Goal: Transaction & Acquisition: Purchase product/service

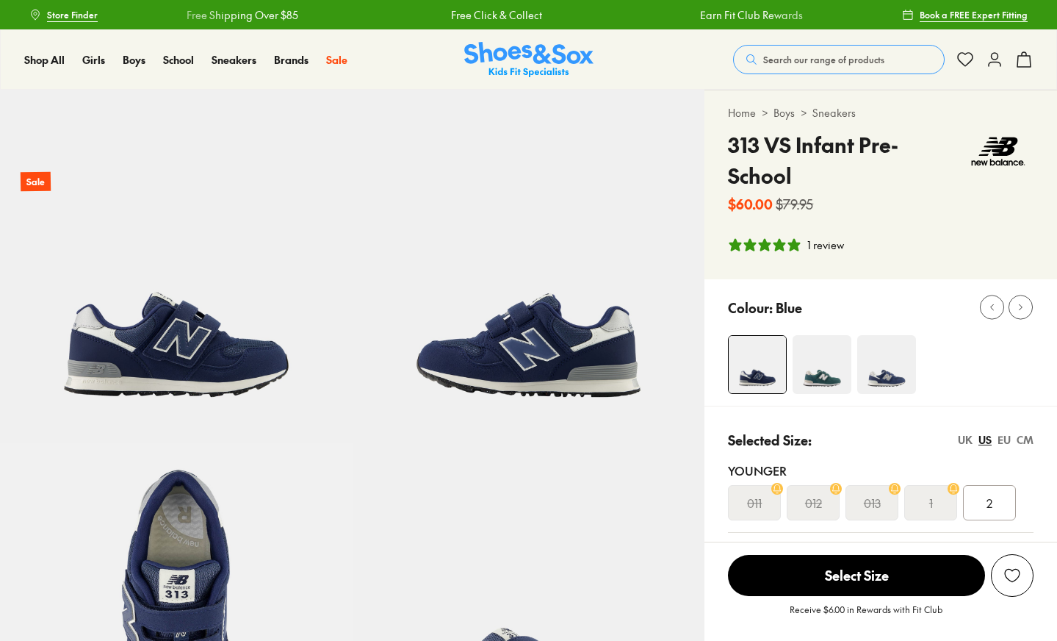
select select "*"
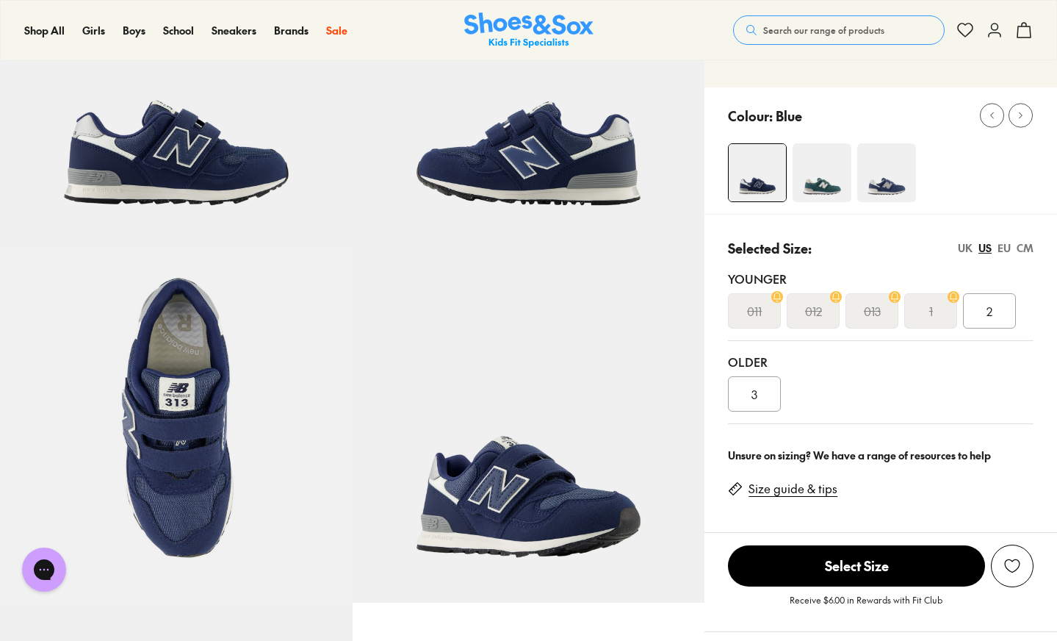
scroll to position [194, 0]
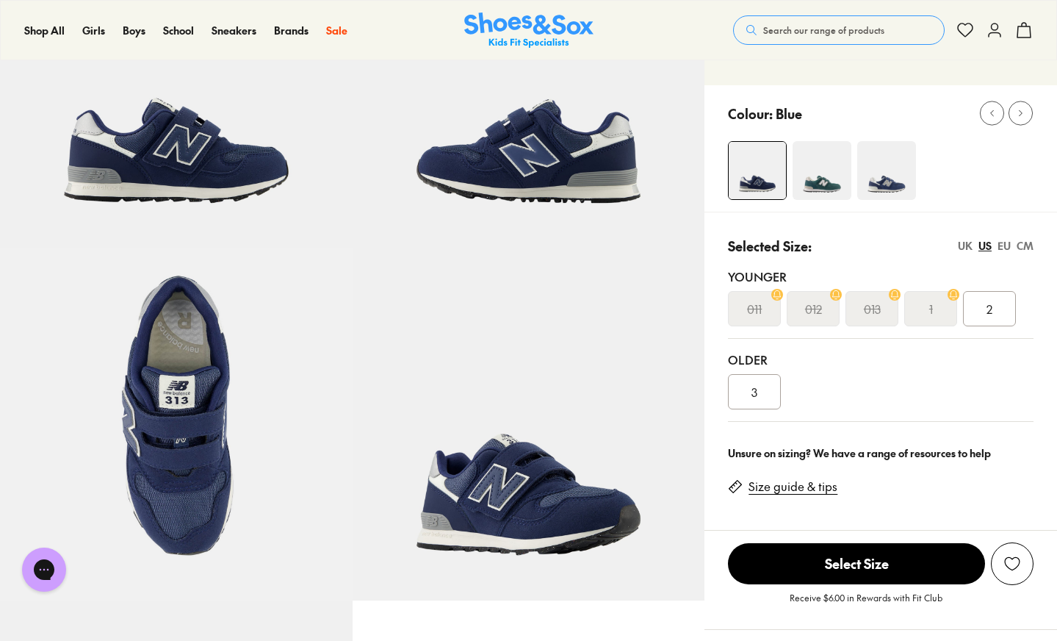
click at [830, 141] on img at bounding box center [822, 170] width 59 height 59
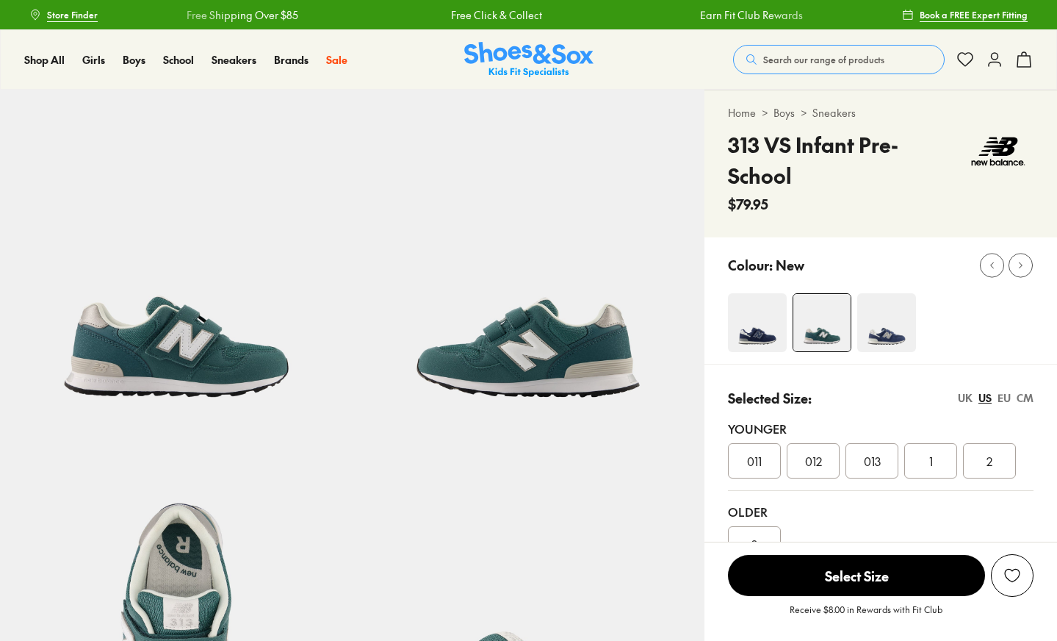
select select "*"
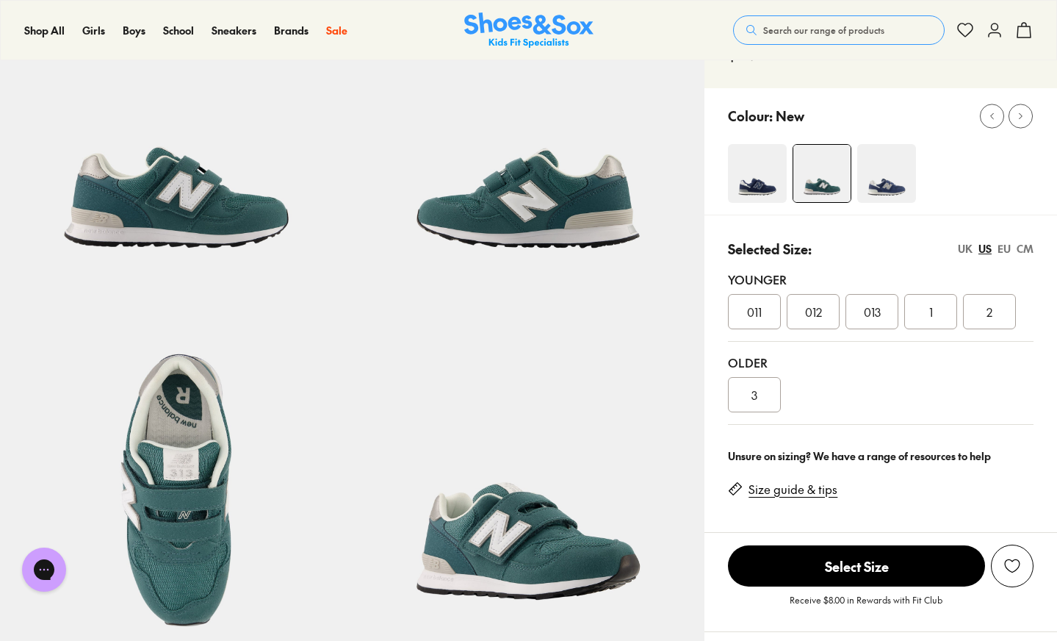
scroll to position [151, 0]
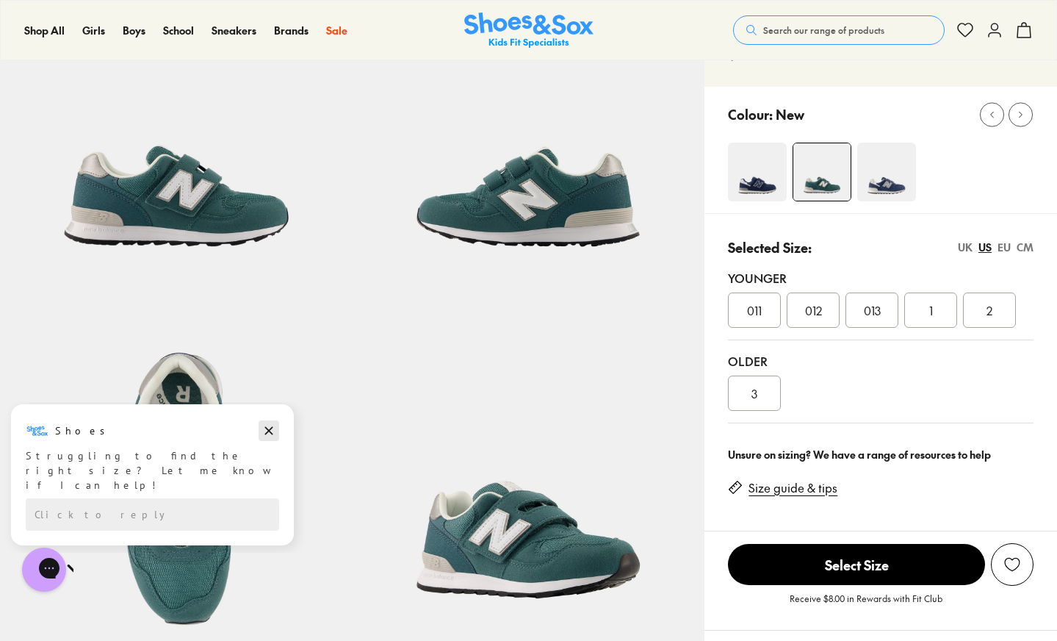
click at [270, 431] on icon "Dismiss campaign" at bounding box center [269, 431] width 8 height 8
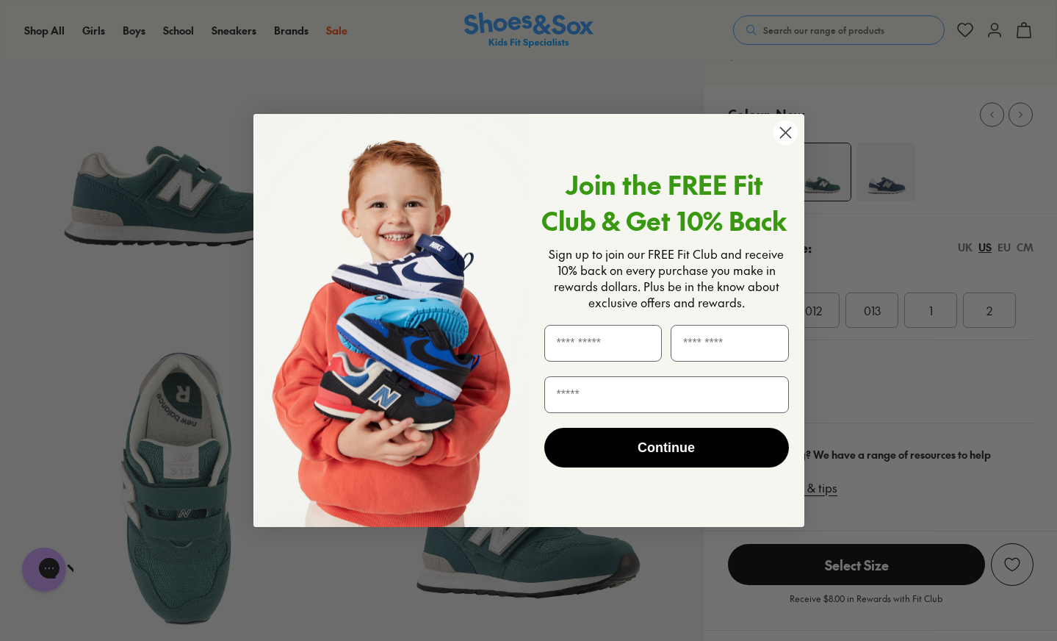
click at [790, 132] on circle "Close dialog" at bounding box center [785, 133] width 24 height 24
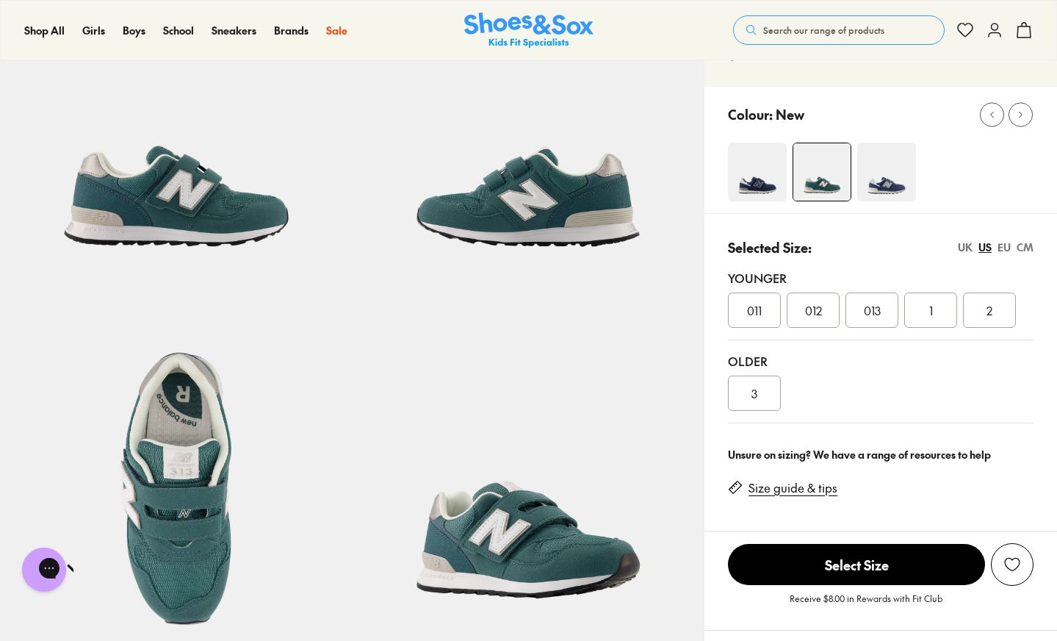
click at [891, 151] on img at bounding box center [886, 172] width 59 height 59
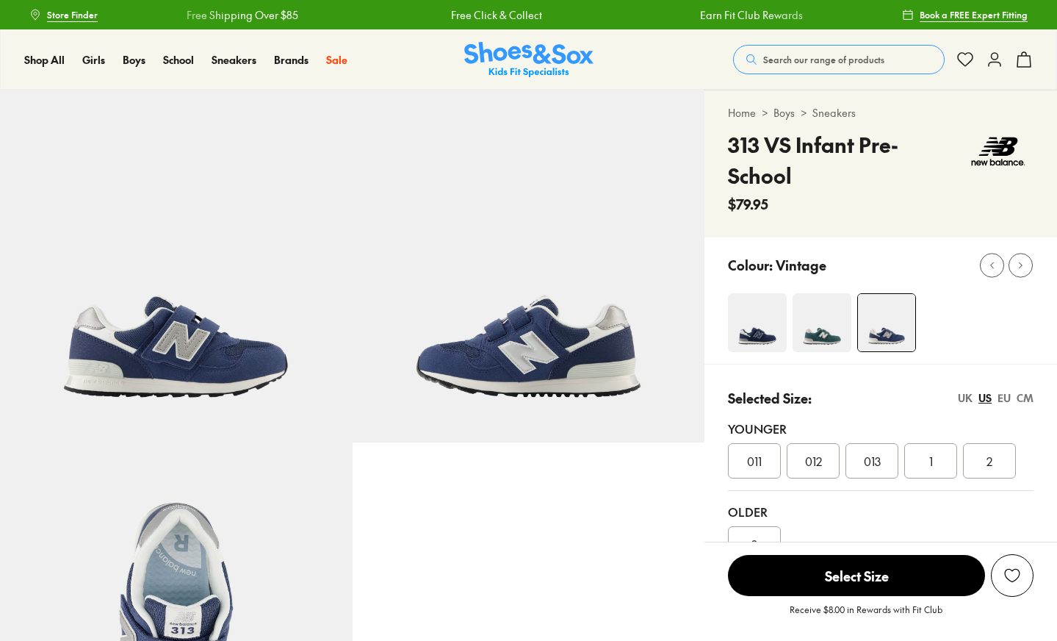
select select "*"
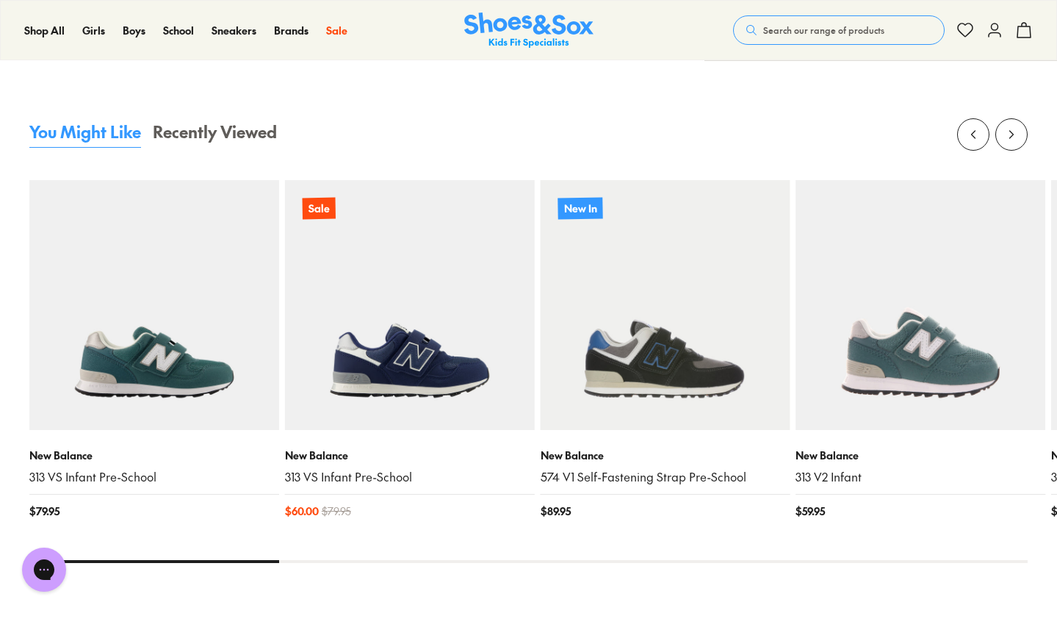
scroll to position [1370, 0]
